Goal: Transaction & Acquisition: Obtain resource

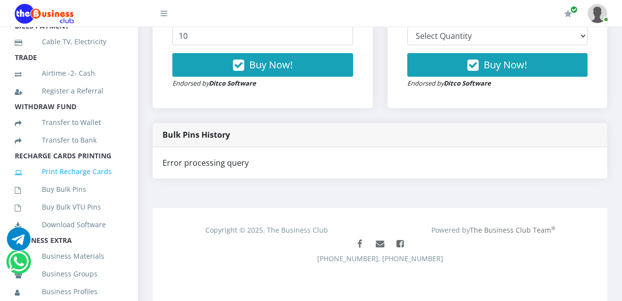
scroll to position [163, 0]
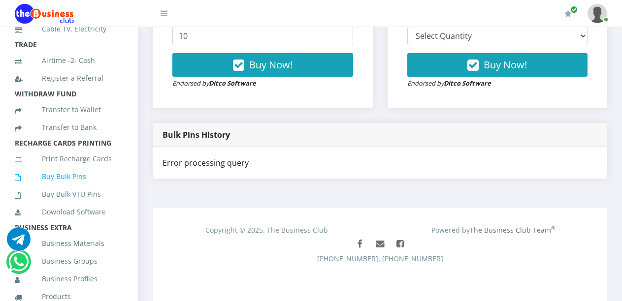
click at [73, 188] on link "Buy Bulk Pins" at bounding box center [69, 176] width 108 height 23
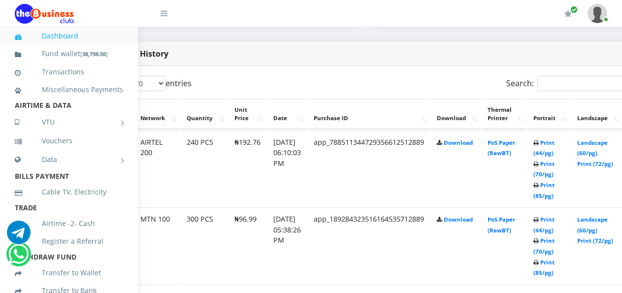
scroll to position [492, 66]
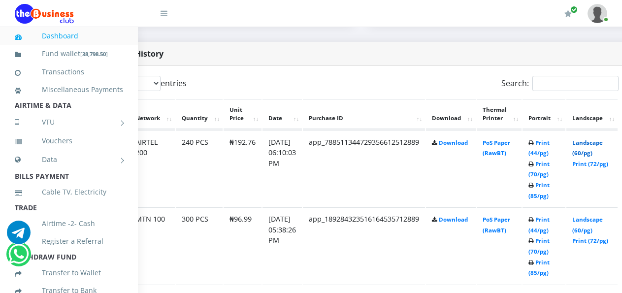
click at [595, 144] on link "Landscape (60/pg)" at bounding box center [587, 148] width 31 height 18
